Goal: Transaction & Acquisition: Purchase product/service

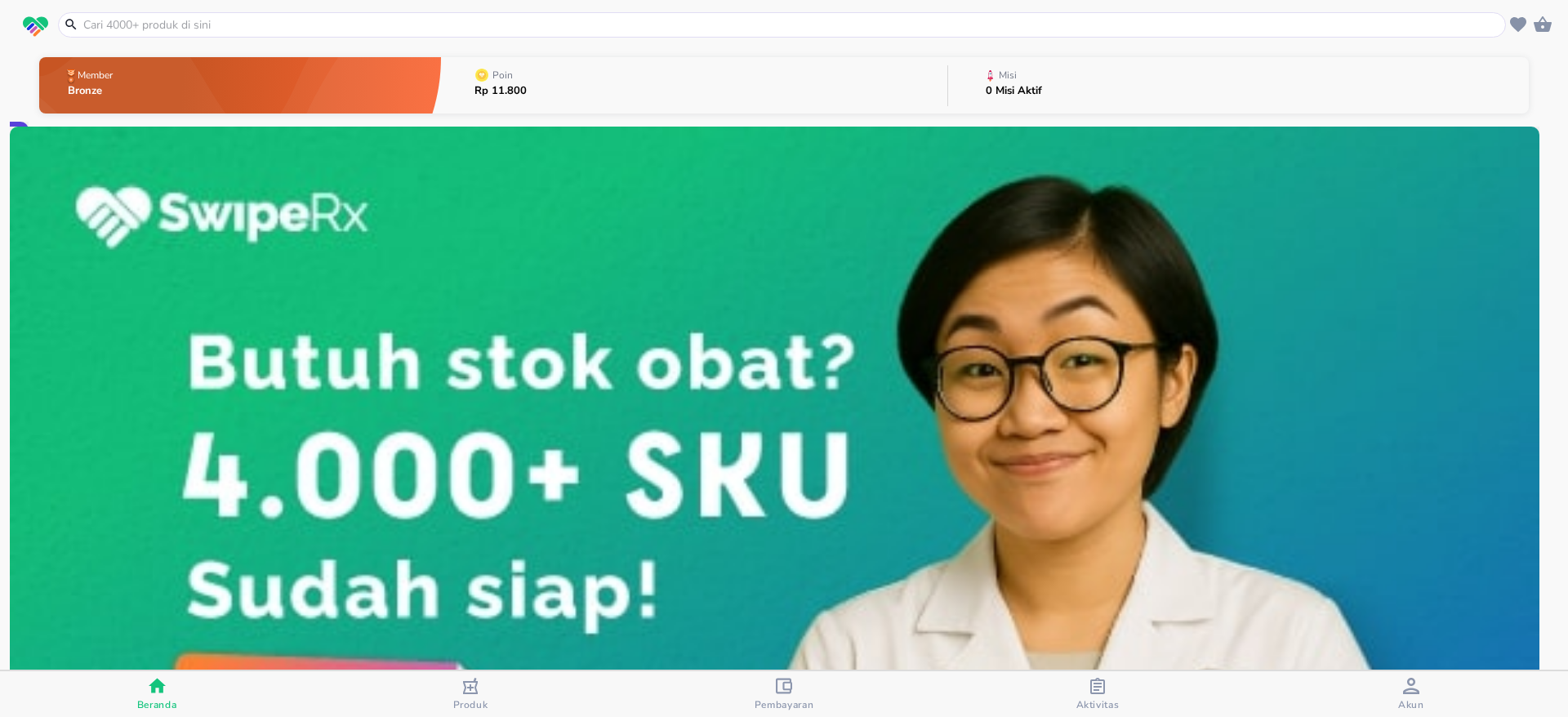
click at [1181, 28] on input "text" at bounding box center [791, 25] width 1420 height 17
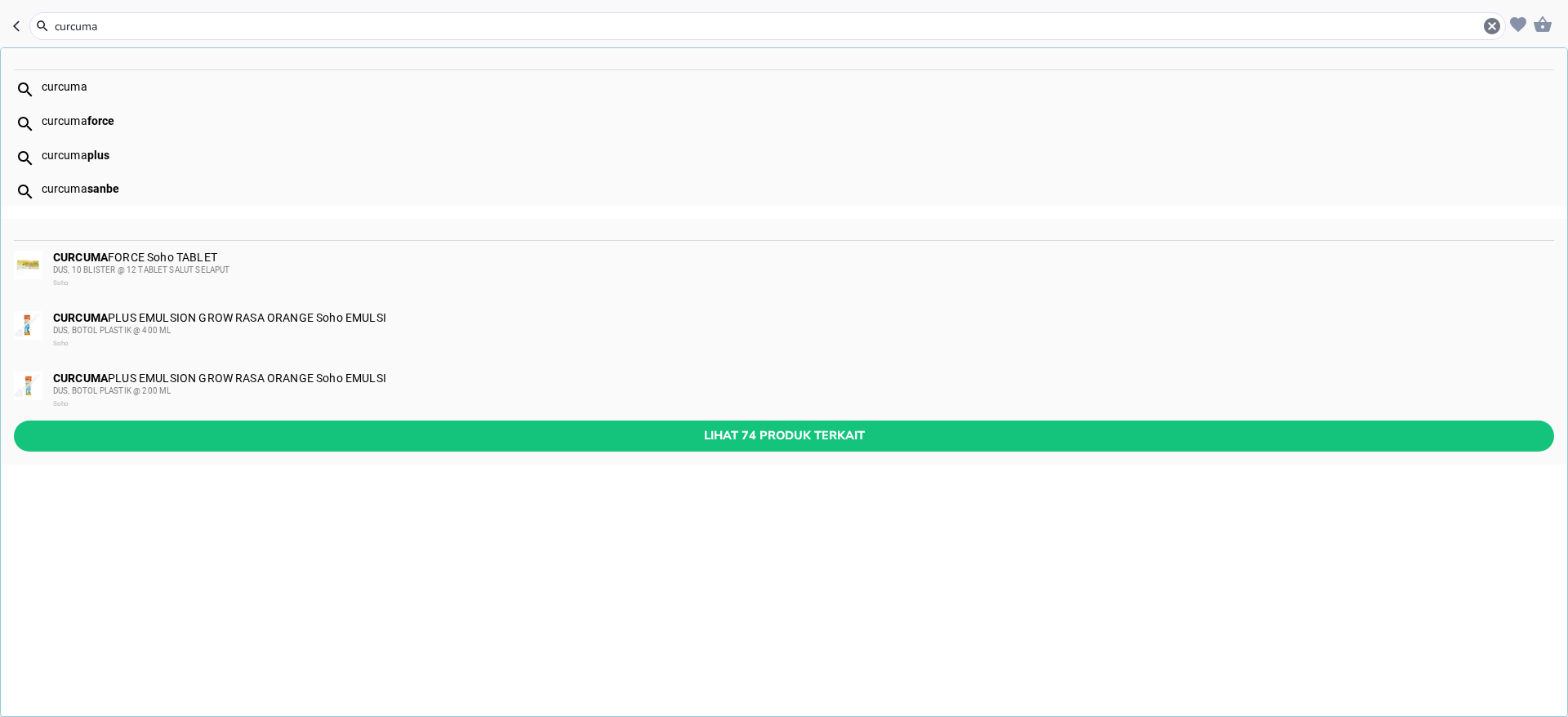
type input "curcuma"
click at [359, 266] on div "DUS, 10 BLISTER @ 12 TABLET SALUT SELAPUT" at bounding box center [803, 270] width 1500 height 13
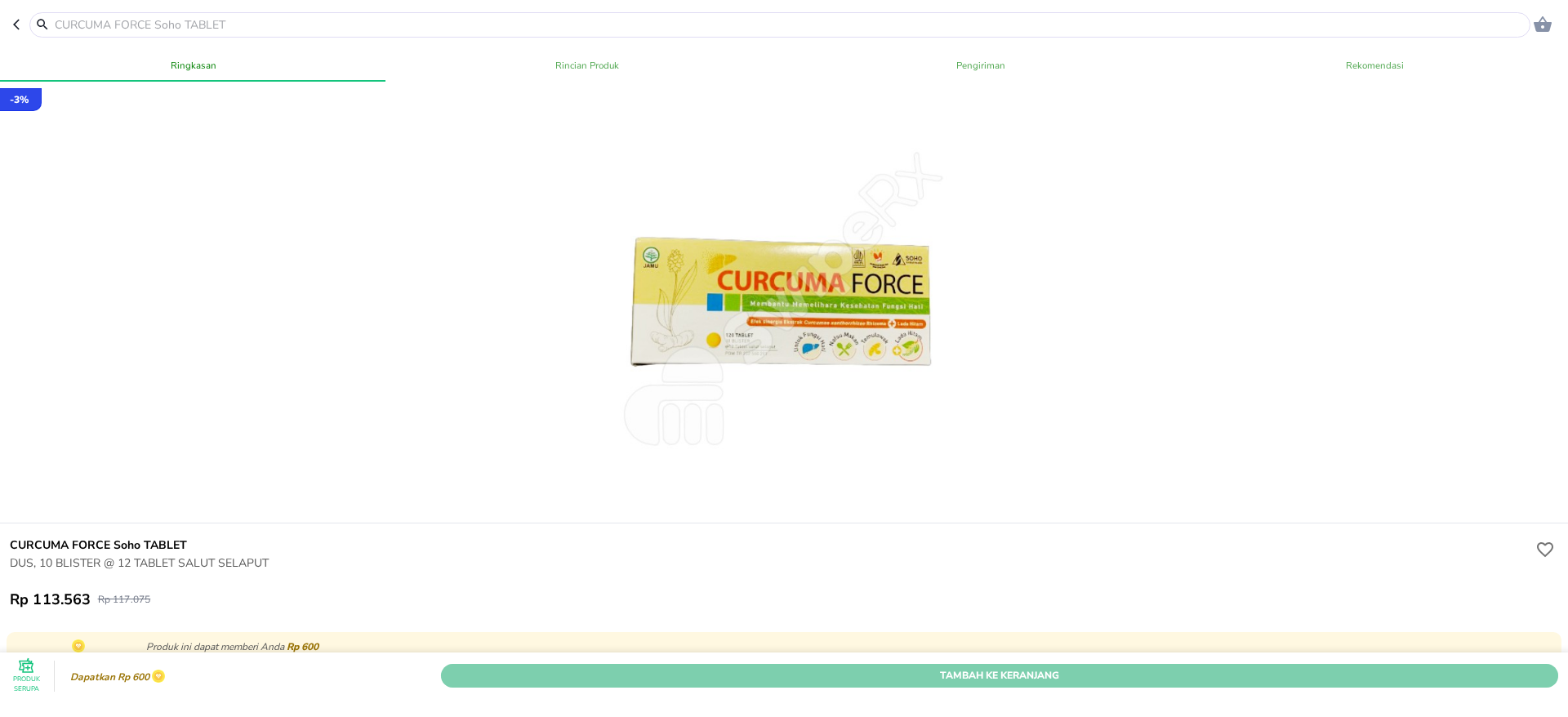
click at [1334, 667] on span "Tambah Ke Keranjang" at bounding box center [999, 675] width 1093 height 17
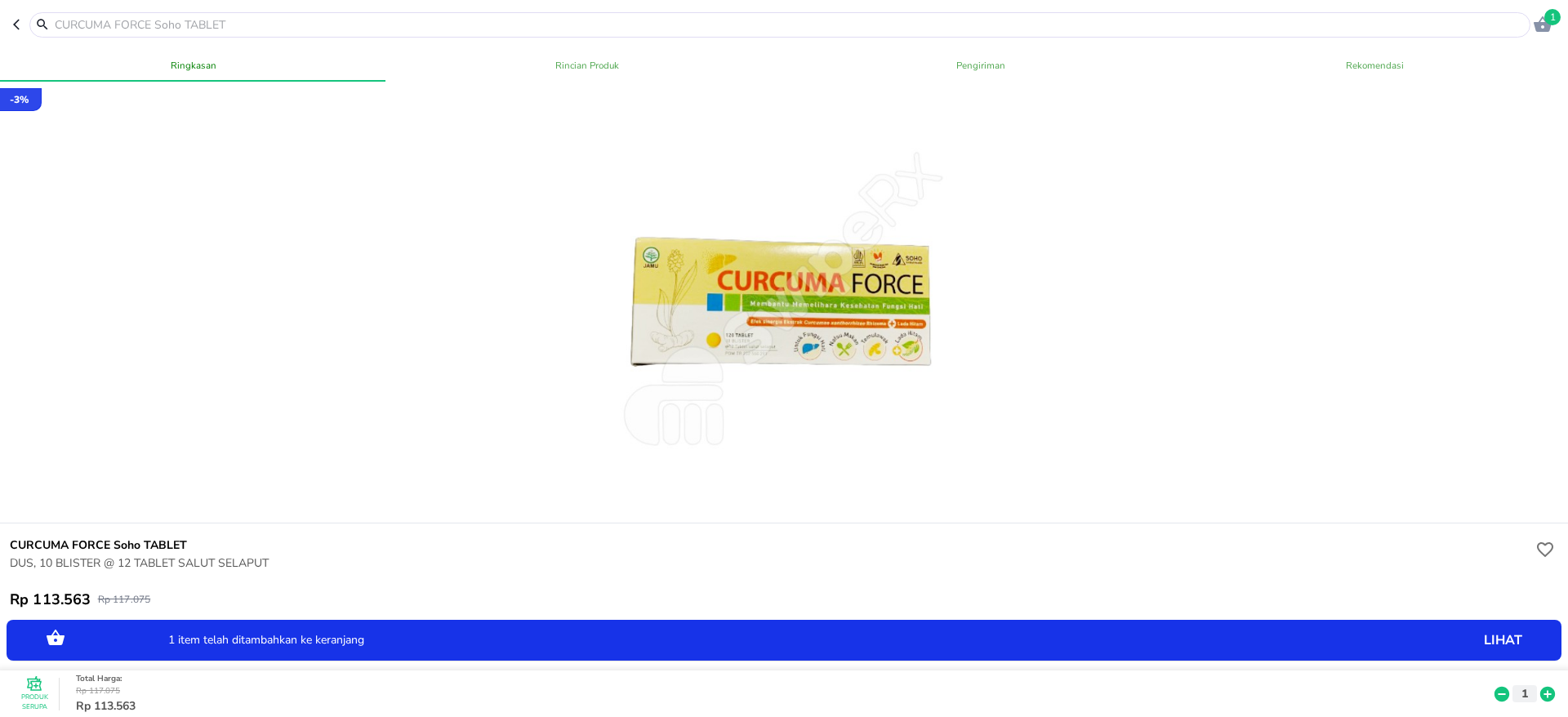
click at [1069, 28] on input "text" at bounding box center [790, 25] width 1474 height 17
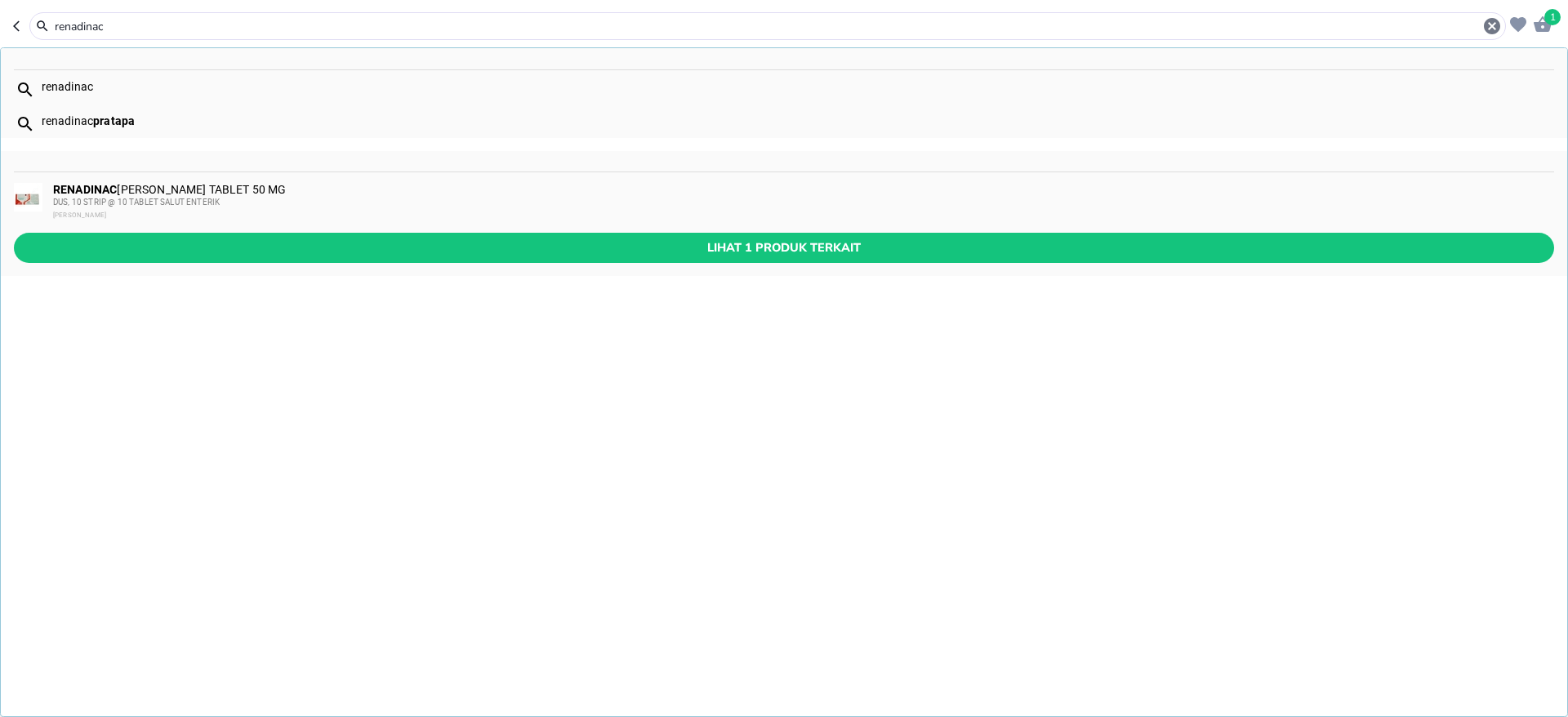
type input "renadinac"
click at [557, 187] on div "RENADINAC [PERSON_NAME] TABLET 50 MG DUS, 10 STRIP @ 10 TABLET SALUT ENTERIK [P…" at bounding box center [803, 203] width 1500 height 39
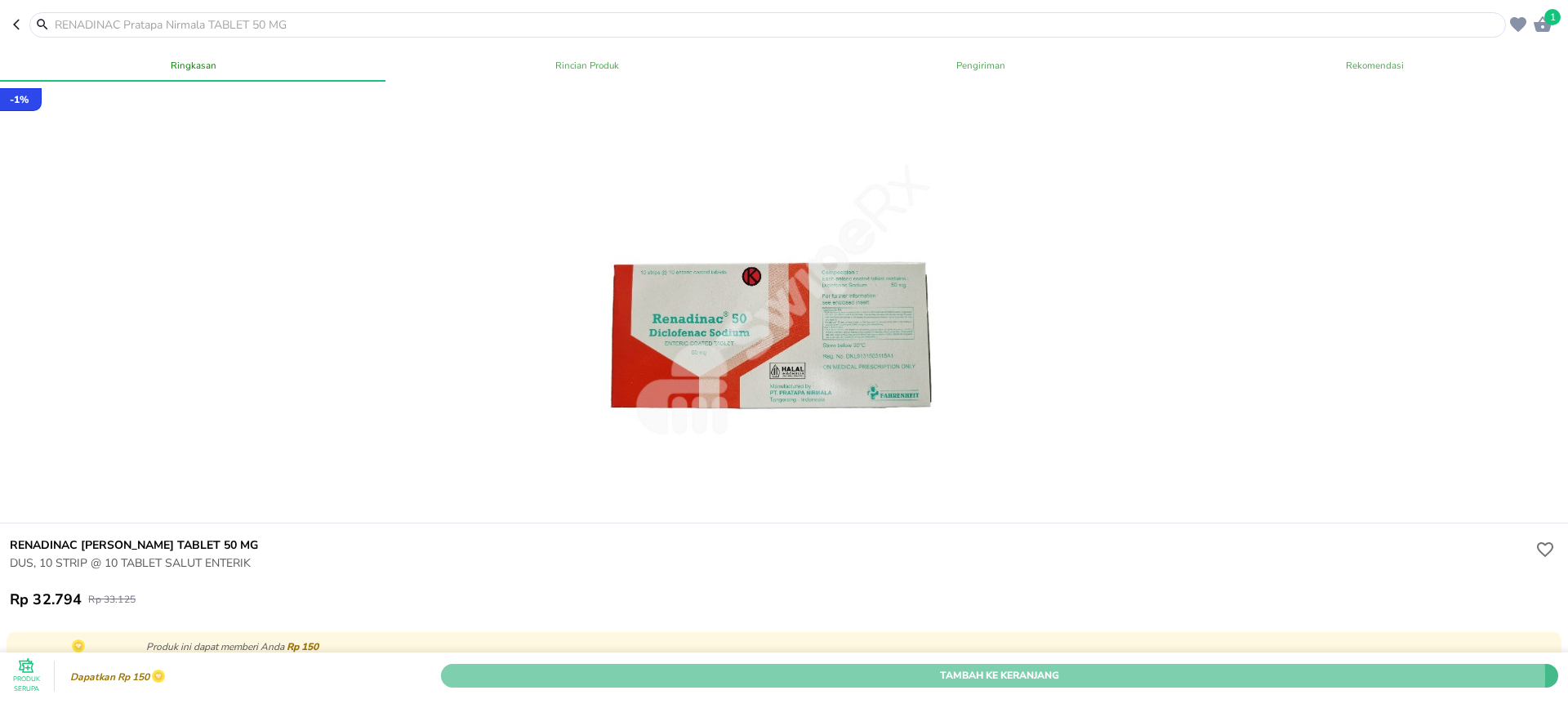
click at [937, 667] on span "Tambah Ke Keranjang" at bounding box center [999, 675] width 1093 height 17
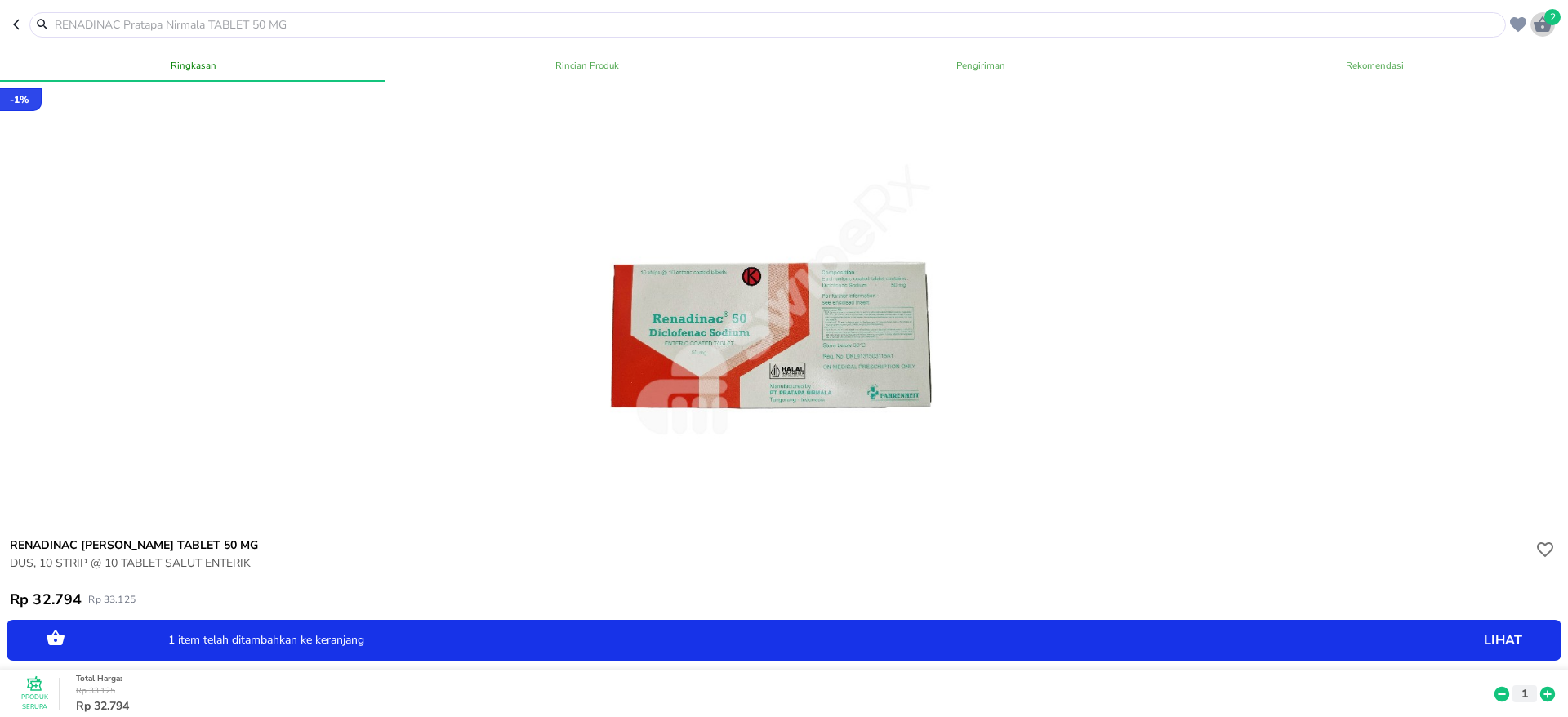
click at [1541, 22] on icon "button" at bounding box center [1543, 24] width 18 height 15
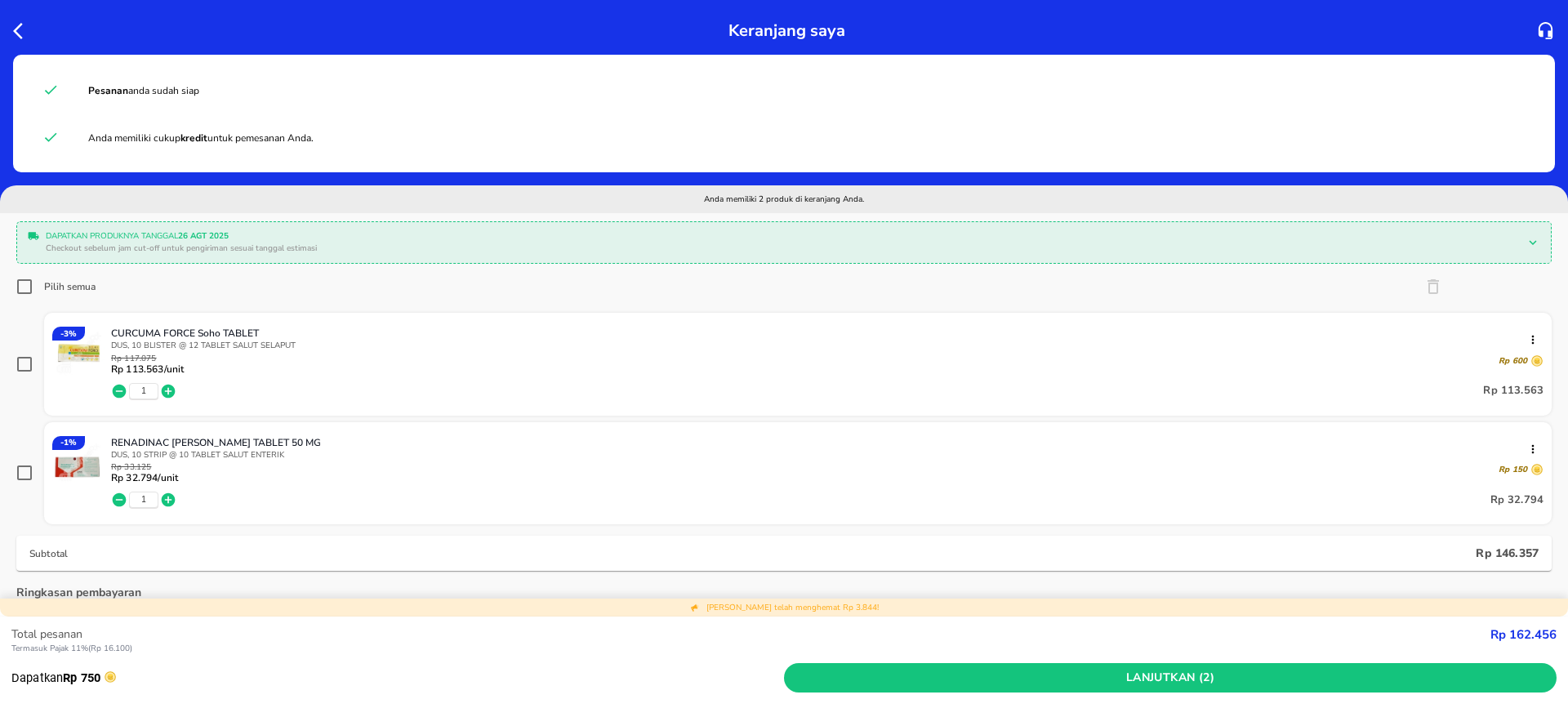
click at [29, 365] on input "checkbox" at bounding box center [24, 363] width 16 height 16
checkbox input "true"
click at [20, 474] on input "checkbox" at bounding box center [24, 472] width 16 height 16
checkbox input "true"
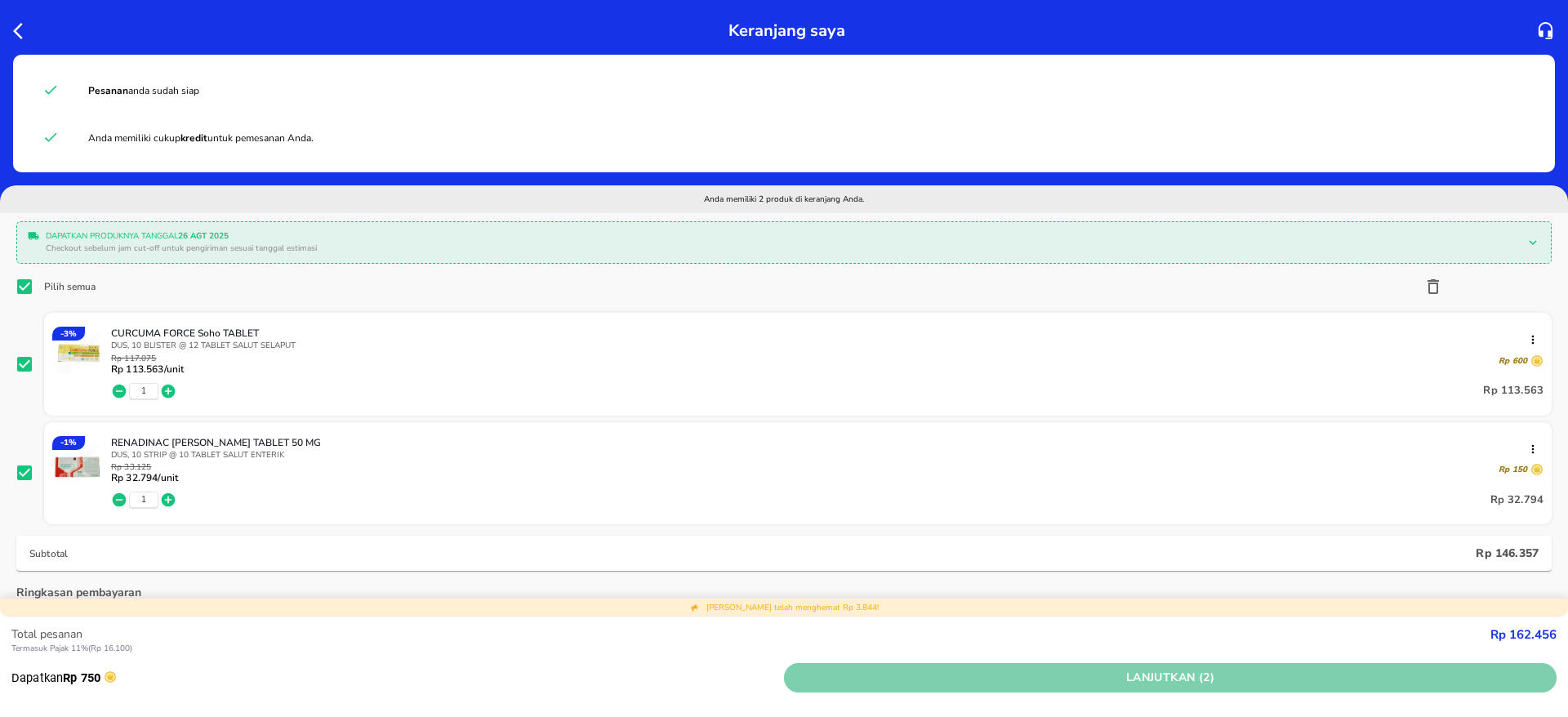
click at [1121, 683] on span "Lanjutkan (2)" at bounding box center [1170, 678] width 760 height 20
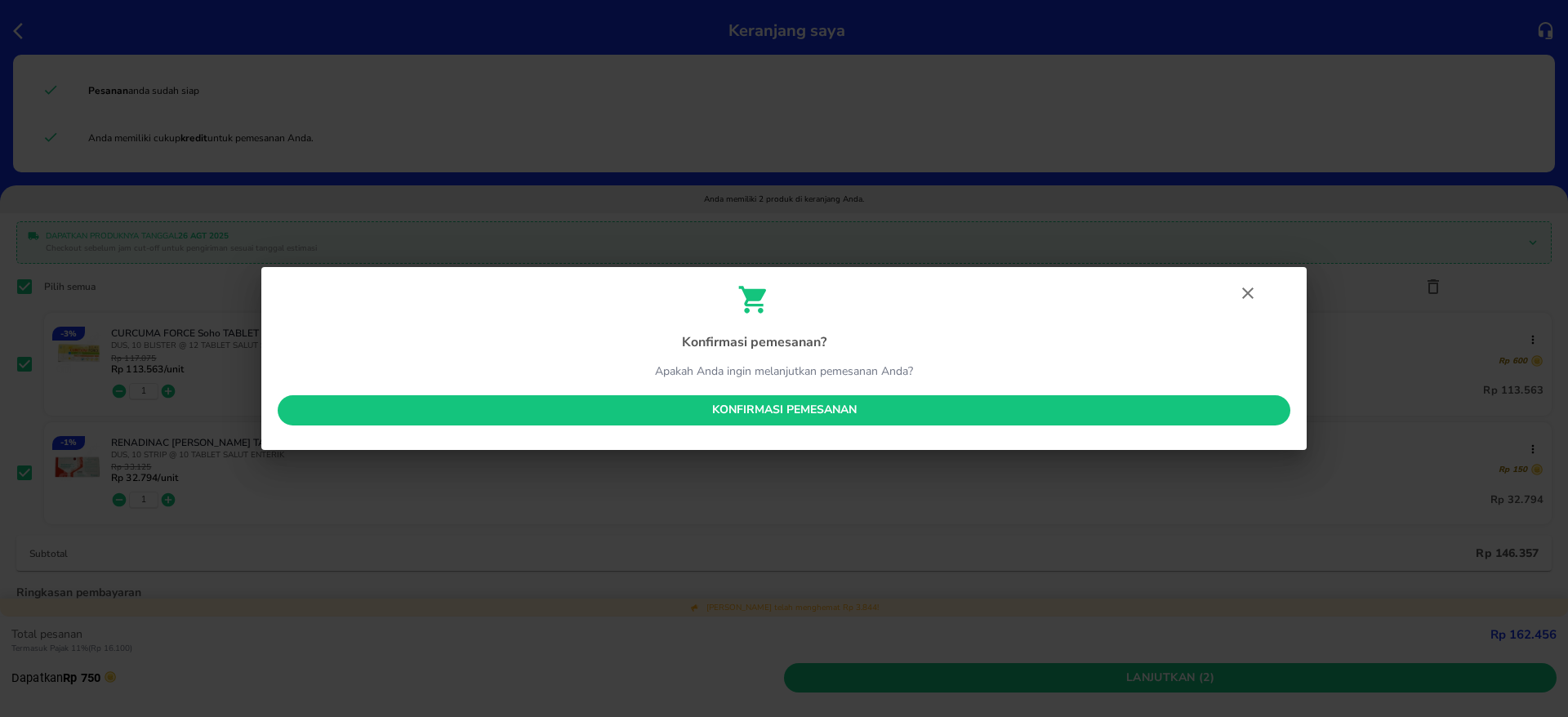
click at [857, 408] on span "Konfirmasi pemesanan" at bounding box center [784, 410] width 986 height 20
